Goal: Task Accomplishment & Management: Manage account settings

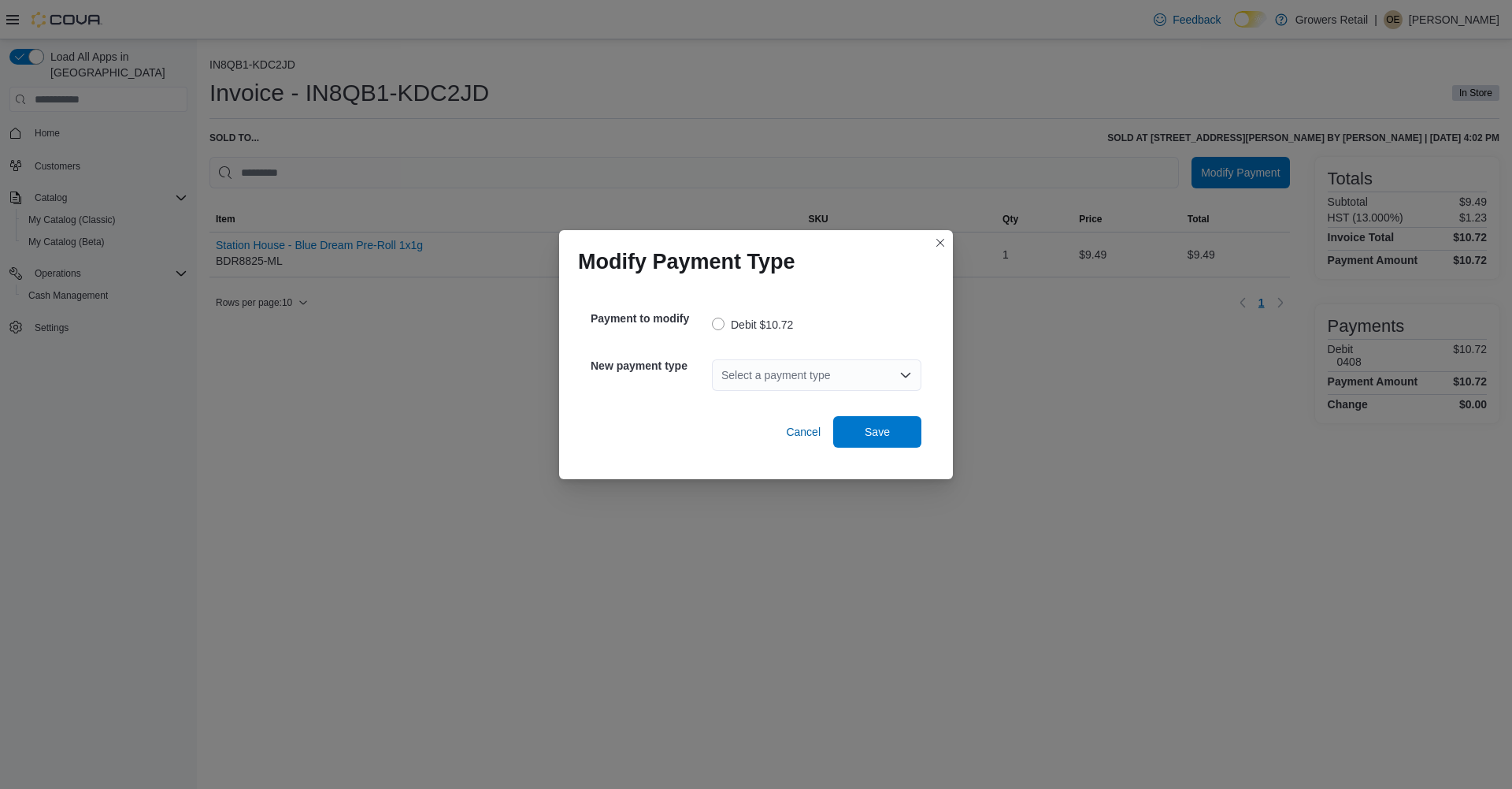
click at [857, 365] on div "Select a payment type" at bounding box center [817, 375] width 210 height 32
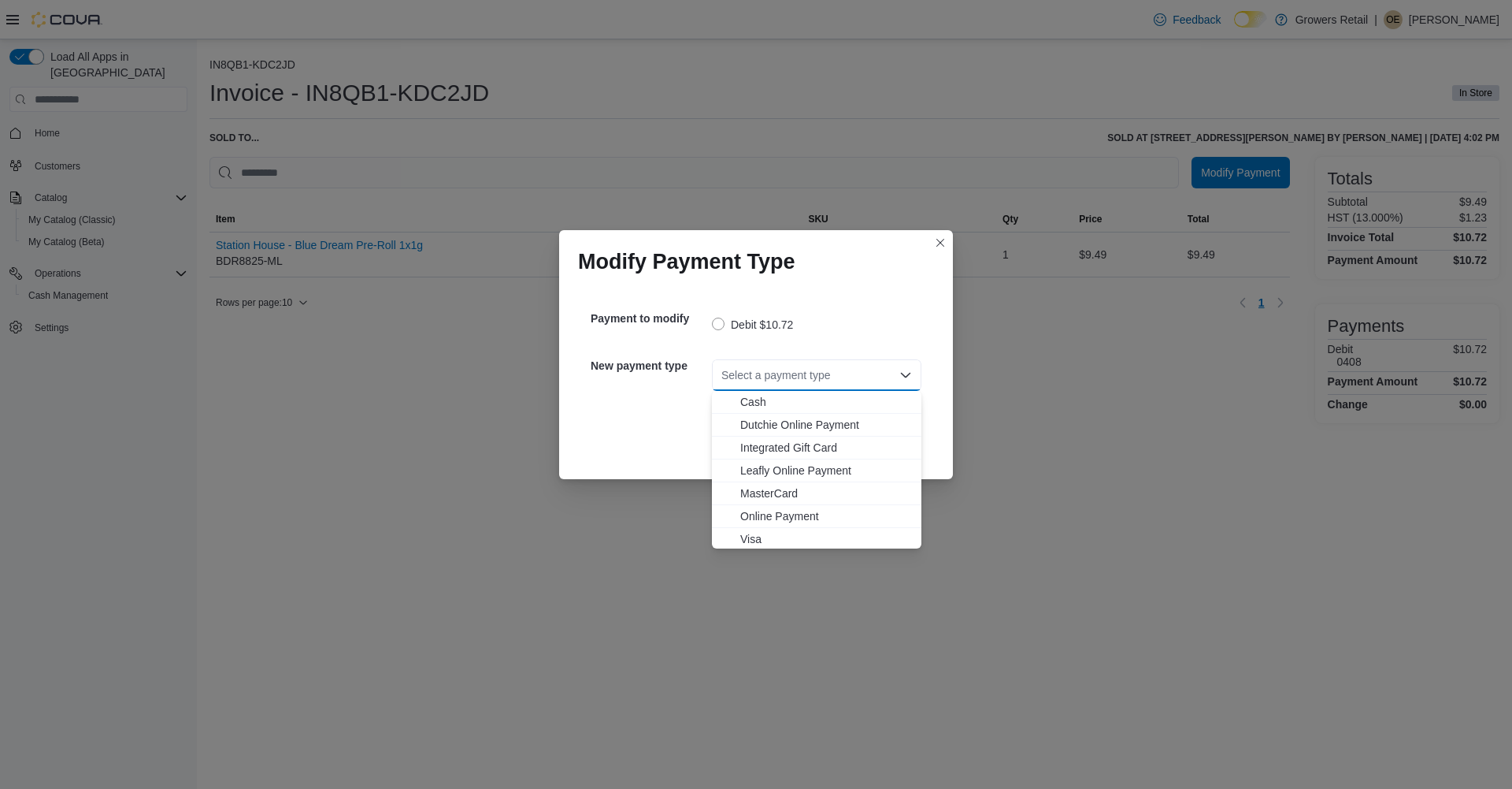
drag, startPoint x: 771, startPoint y: 494, endPoint x: 782, endPoint y: 486, distance: 13.6
click at [771, 493] on span "MasterCard" at bounding box center [826, 493] width 172 height 15
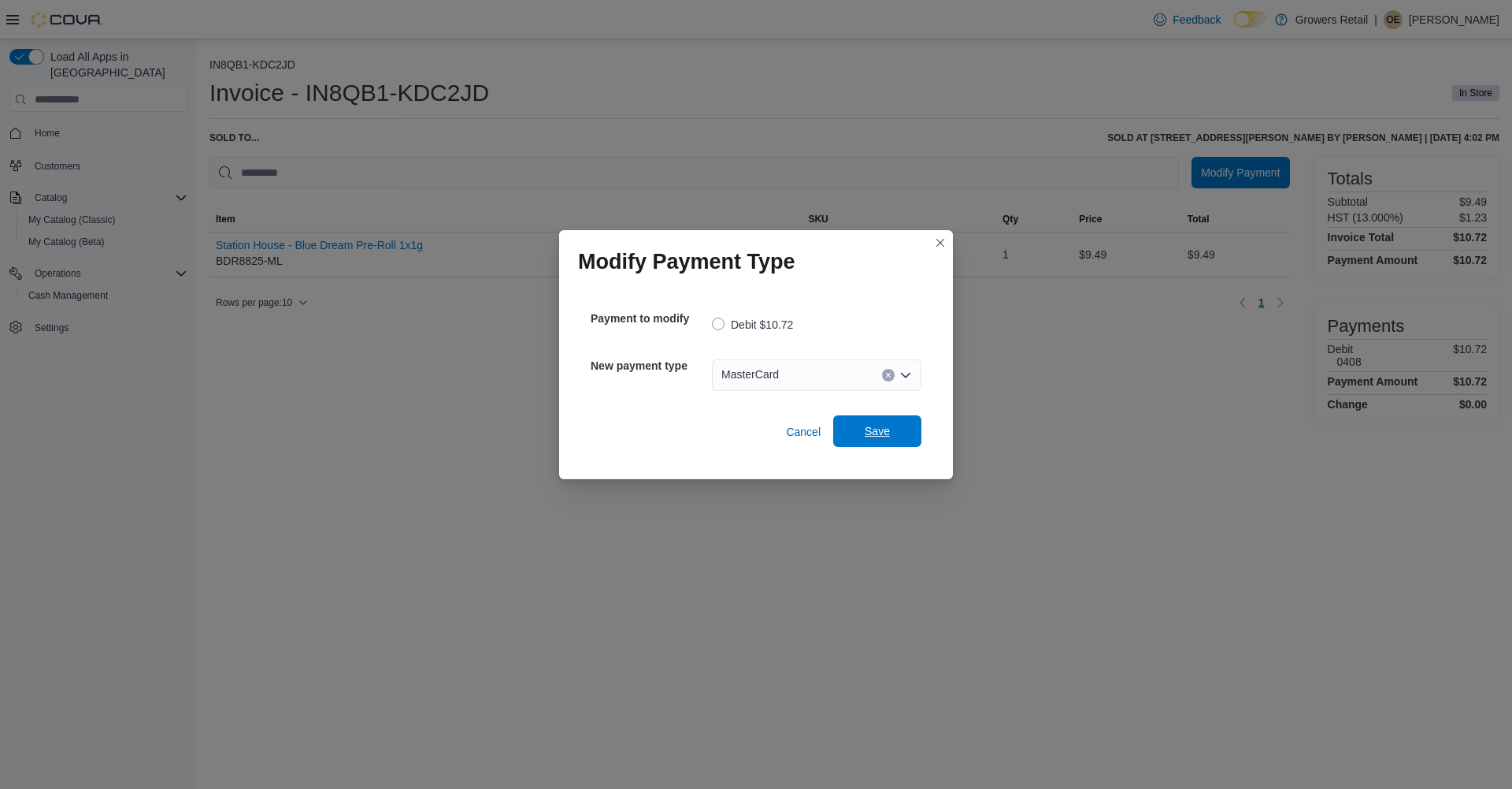
click at [891, 426] on span "Save" at bounding box center [877, 431] width 70 height 32
click at [771, 374] on div "Select a payment type" at bounding box center [817, 375] width 210 height 32
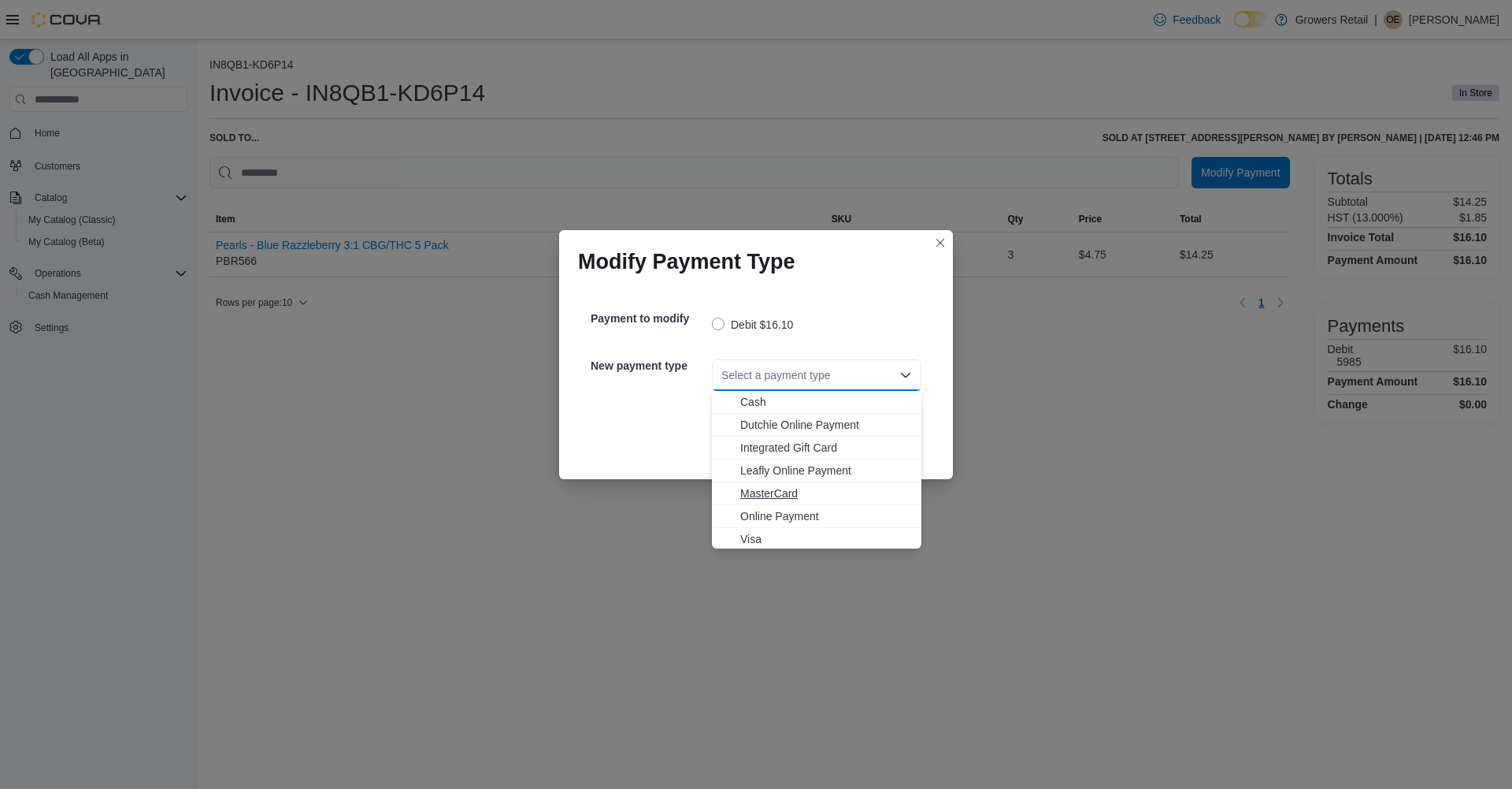
click at [758, 489] on span "MasterCard" at bounding box center [826, 493] width 172 height 15
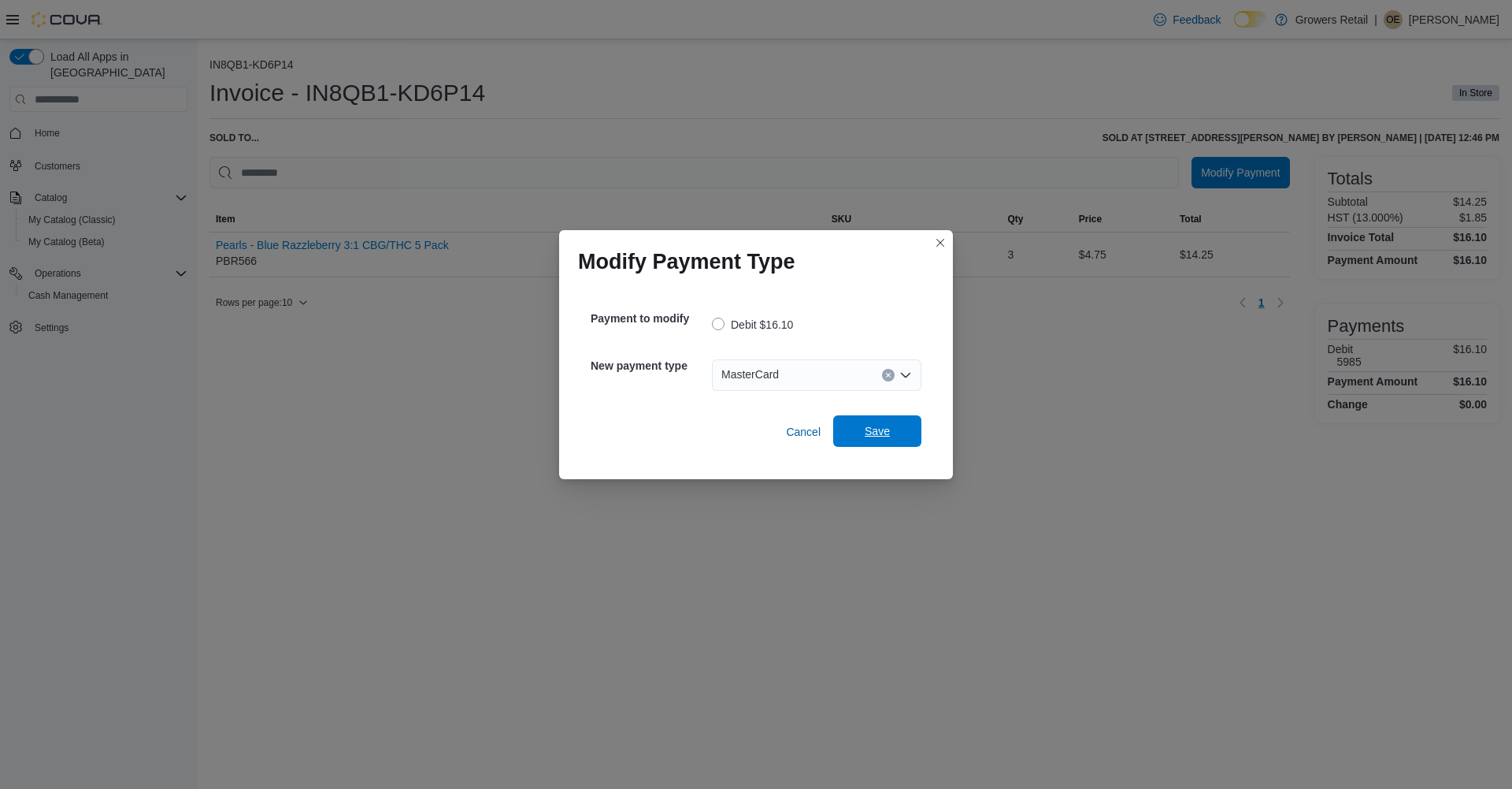
click at [891, 431] on span "Save" at bounding box center [877, 431] width 70 height 32
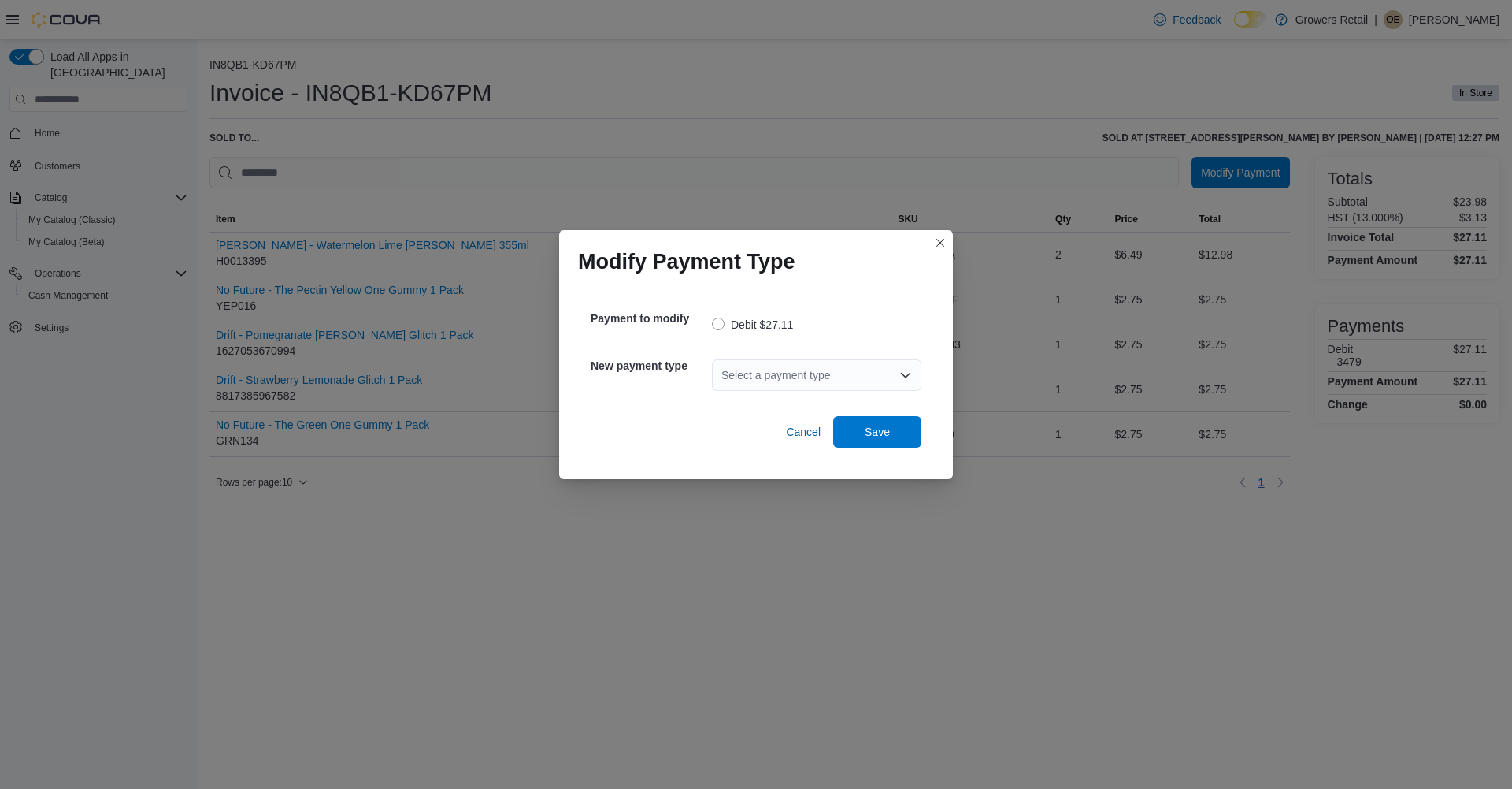
click at [808, 370] on div "Select a payment type" at bounding box center [817, 375] width 210 height 32
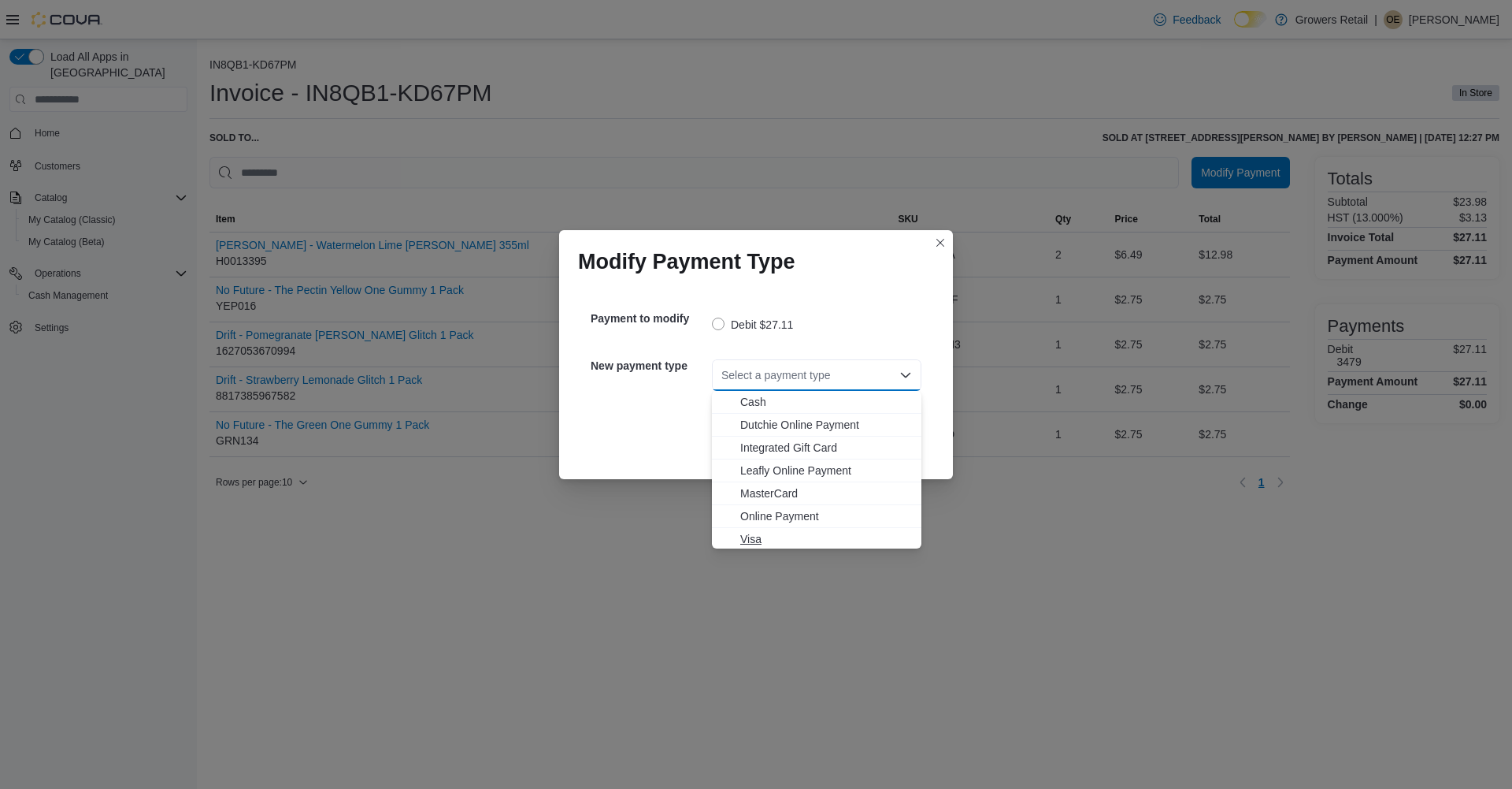
click at [753, 536] on span "Visa" at bounding box center [826, 539] width 172 height 15
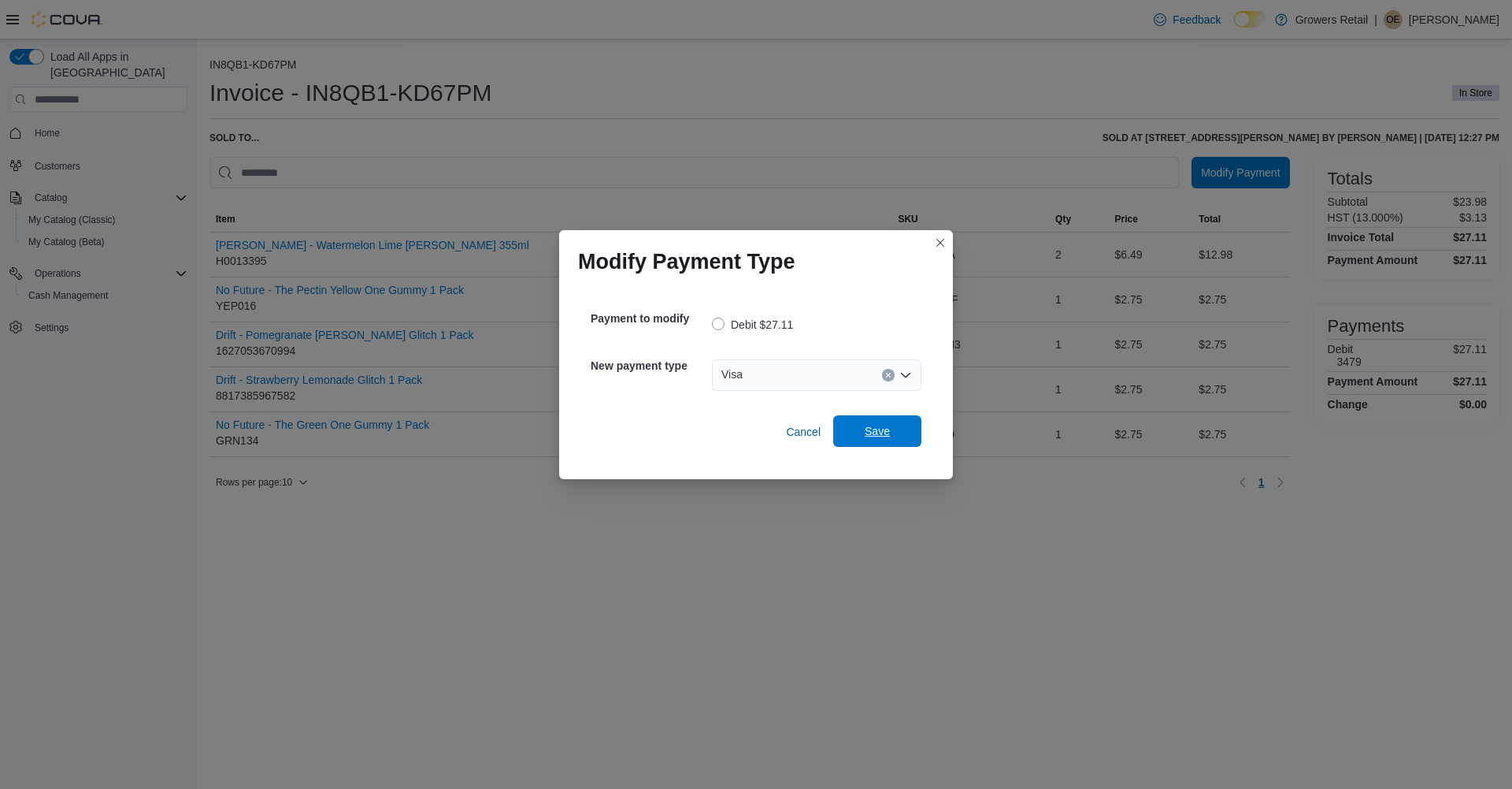
click at [879, 433] on span "Save" at bounding box center [877, 431] width 25 height 15
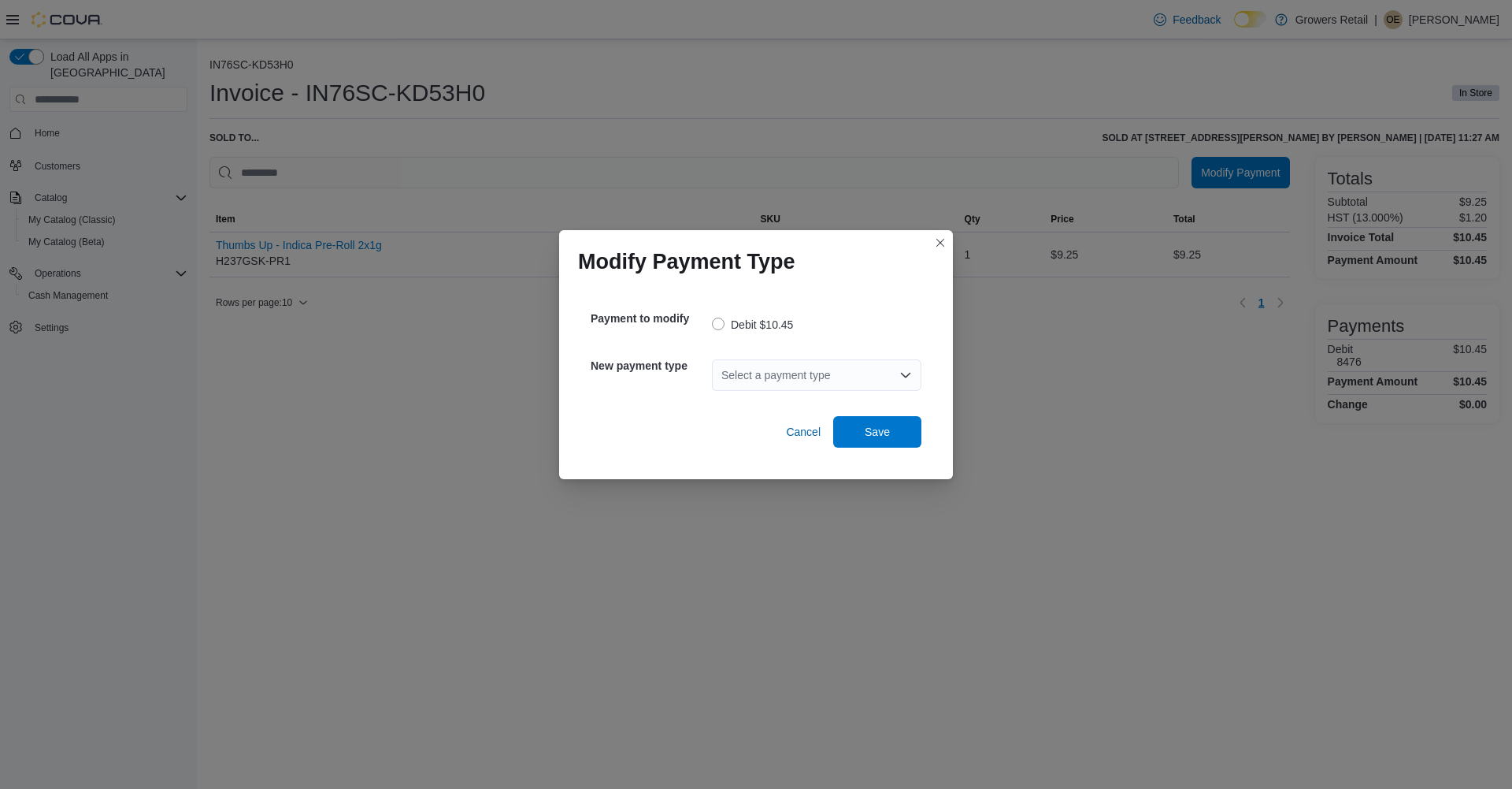
click at [761, 370] on div "Select a payment type" at bounding box center [817, 375] width 210 height 32
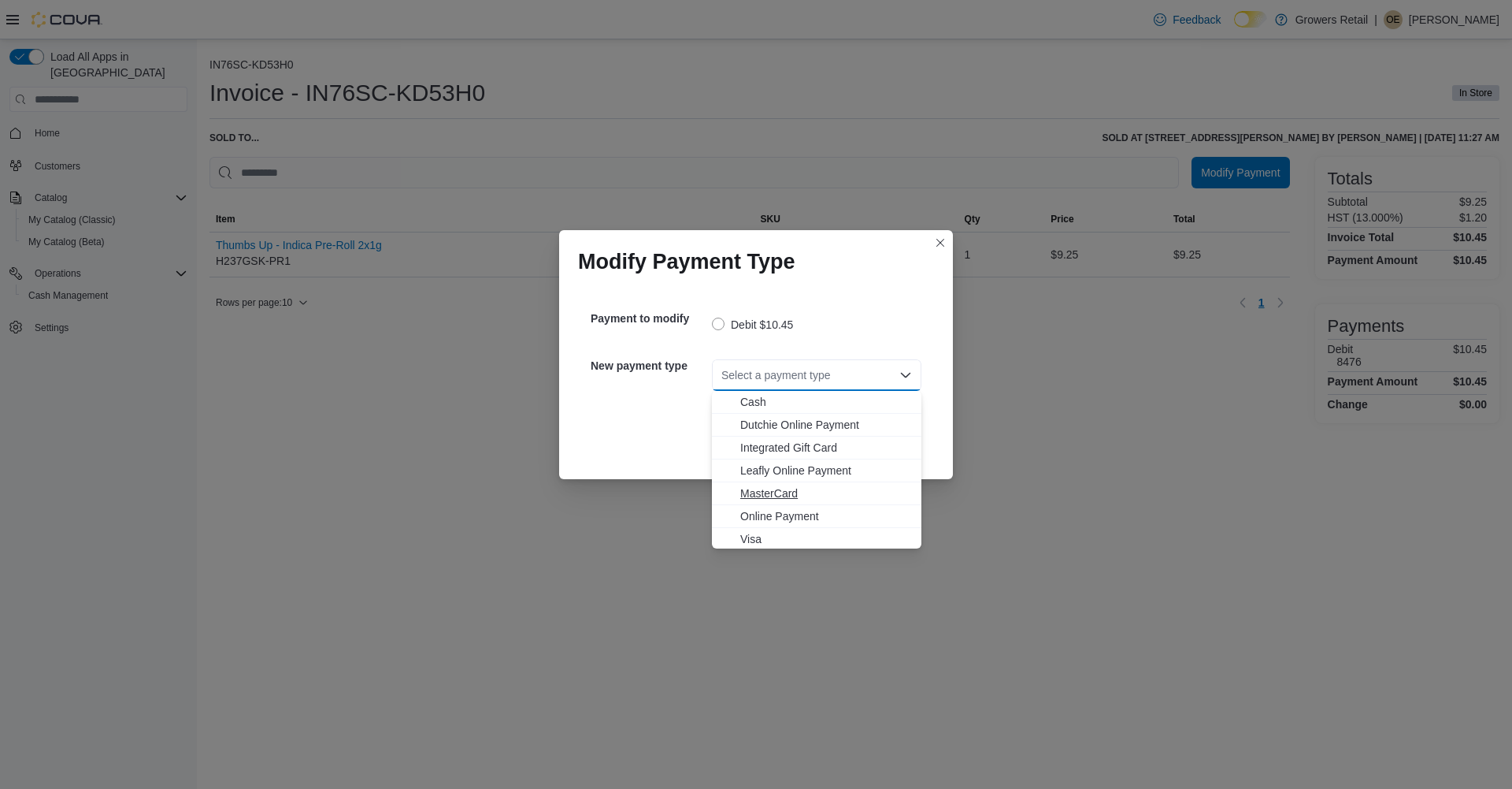
click at [753, 489] on span "MasterCard" at bounding box center [826, 493] width 172 height 15
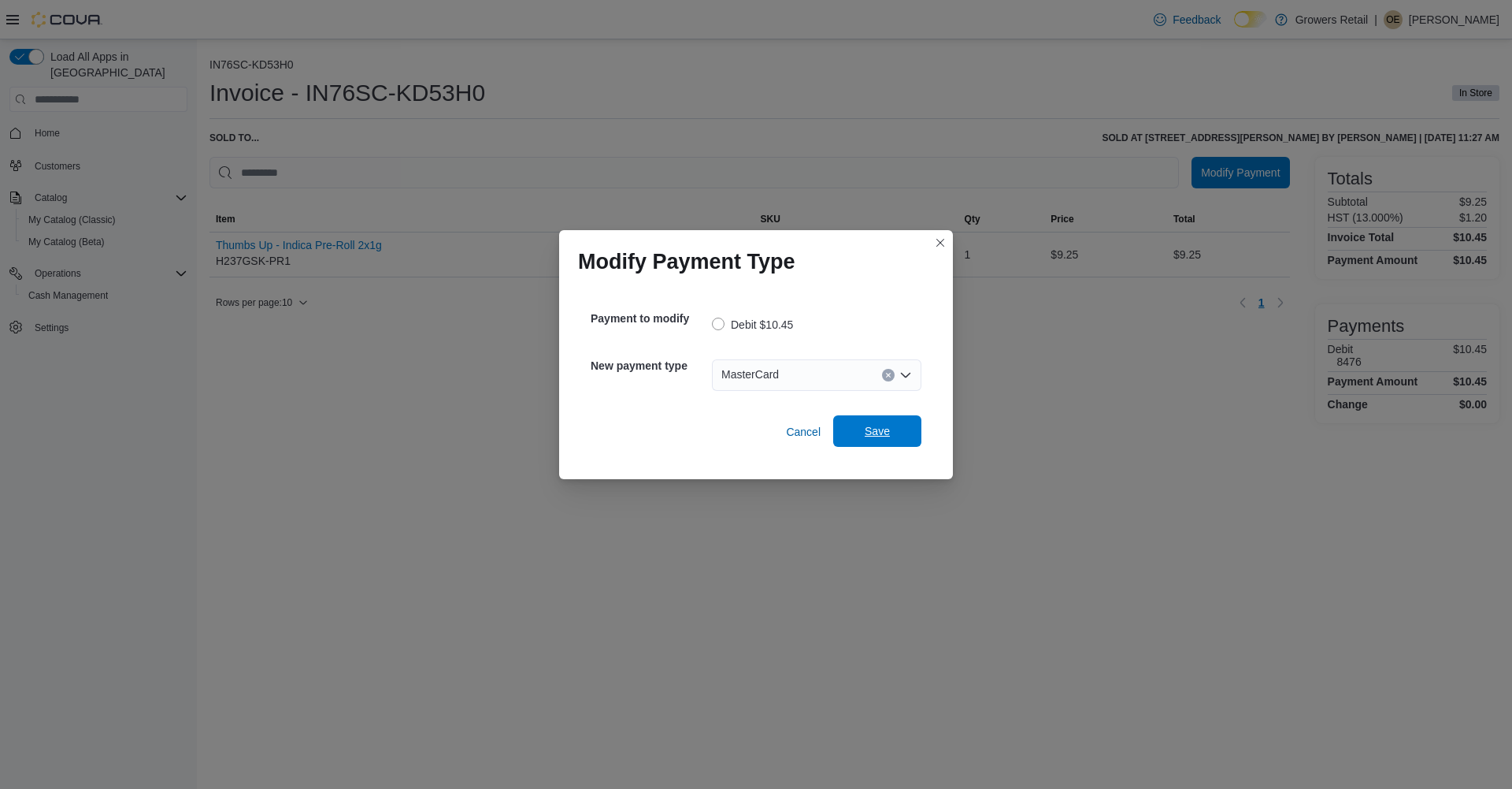
click at [875, 428] on span "Save" at bounding box center [877, 431] width 25 height 15
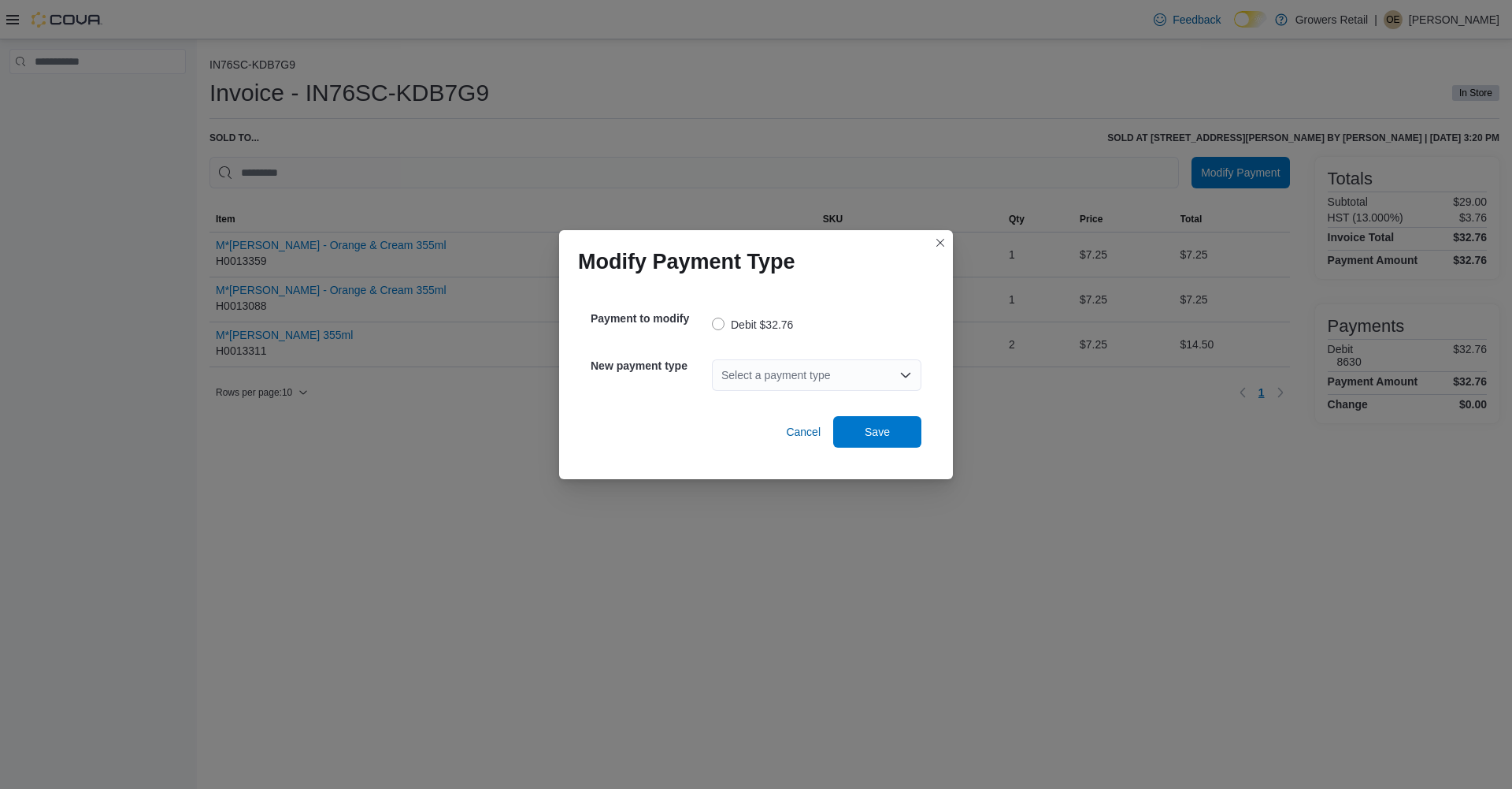
click at [820, 381] on div "Select a payment type" at bounding box center [817, 375] width 210 height 32
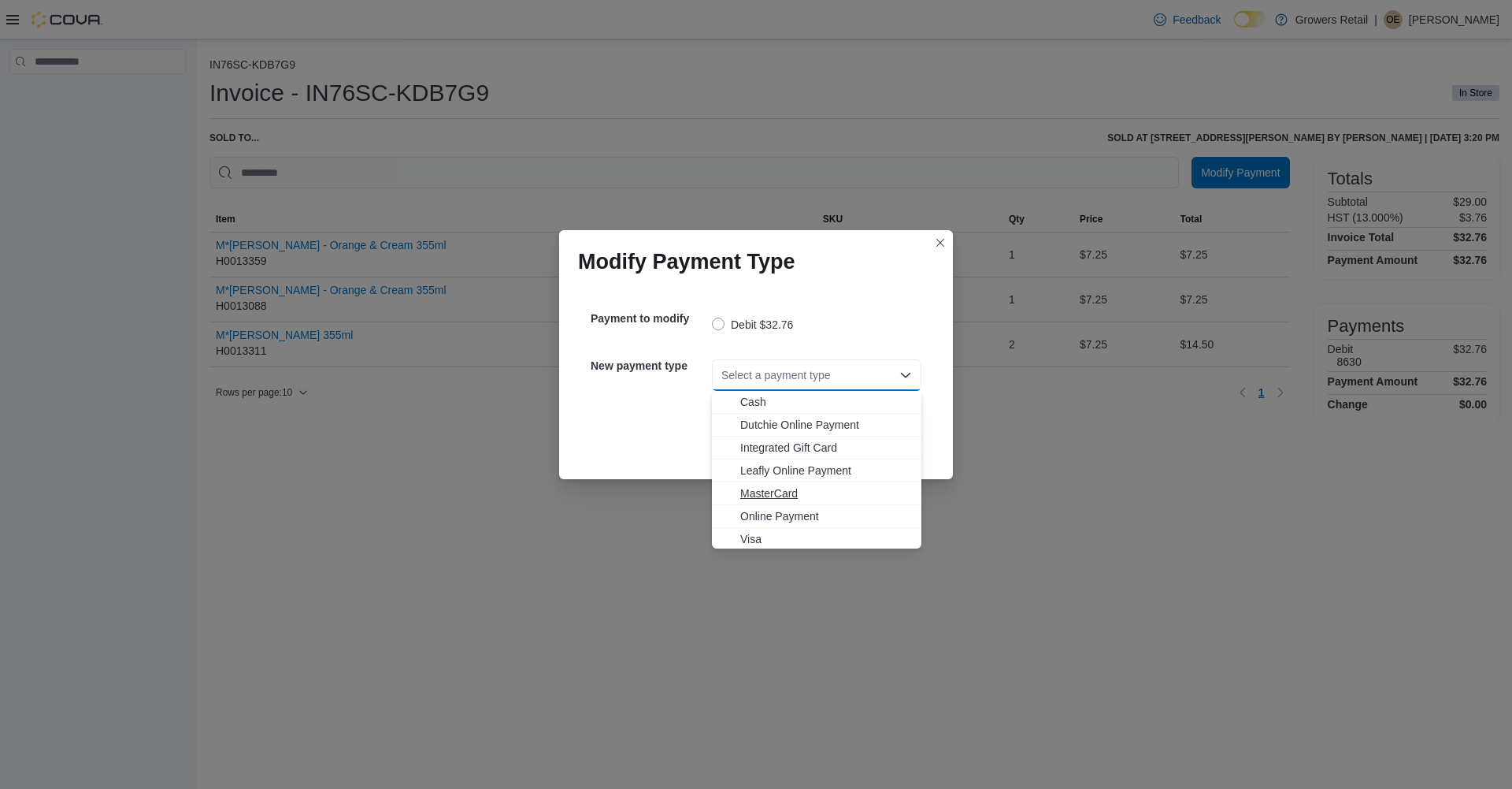
click at [753, 494] on span "MasterCard" at bounding box center [826, 493] width 172 height 15
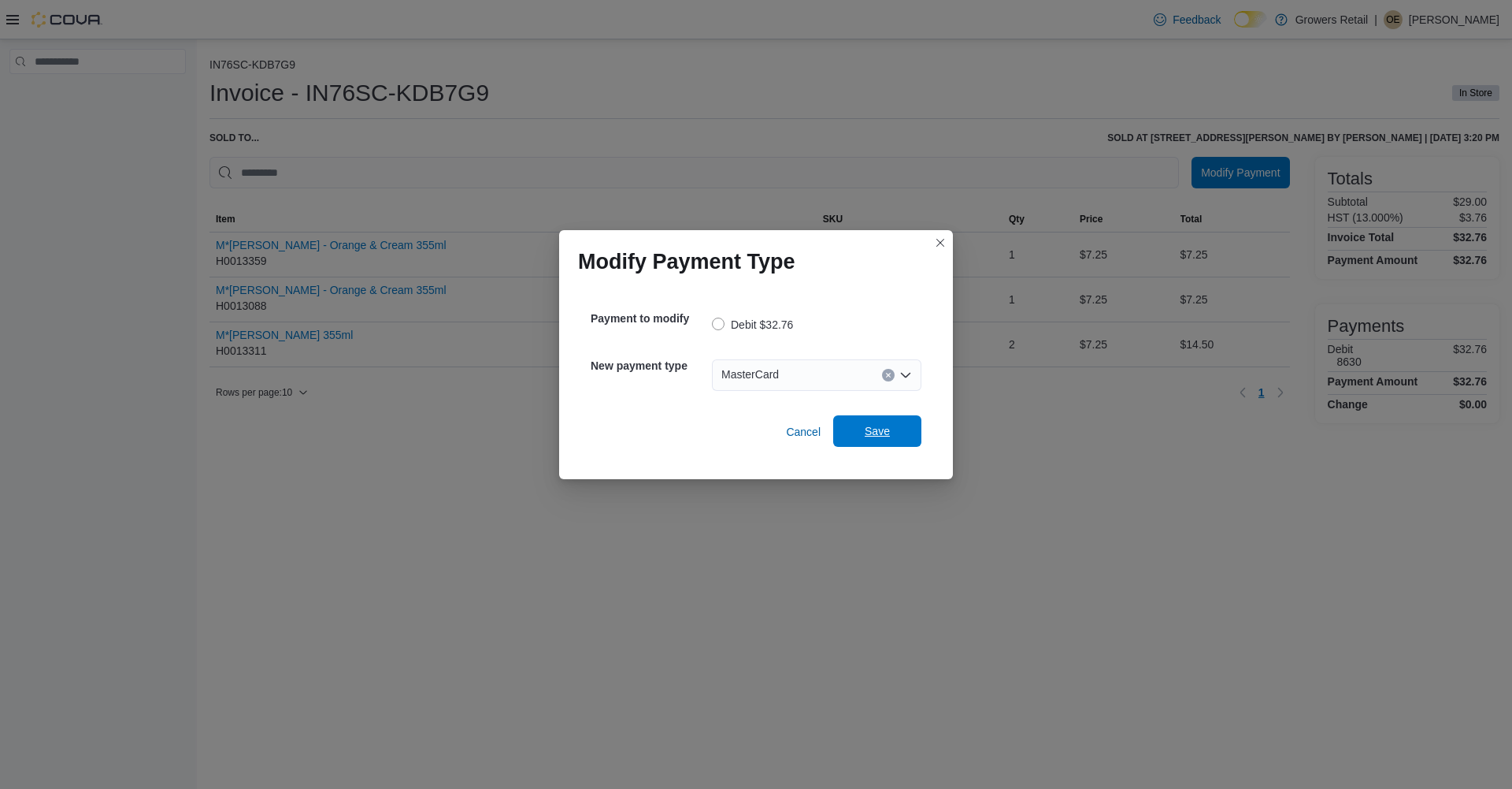
click at [872, 425] on span "Save" at bounding box center [877, 431] width 25 height 15
